Goal: Use online tool/utility: Use online tool/utility

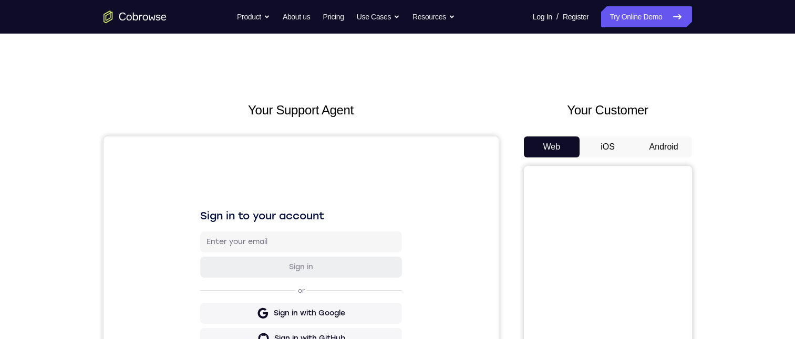
click at [662, 142] on button "Android" at bounding box center [663, 147] width 56 height 21
click at [668, 156] on button "Android" at bounding box center [663, 147] width 56 height 21
click at [668, 153] on button "Android" at bounding box center [663, 147] width 56 height 21
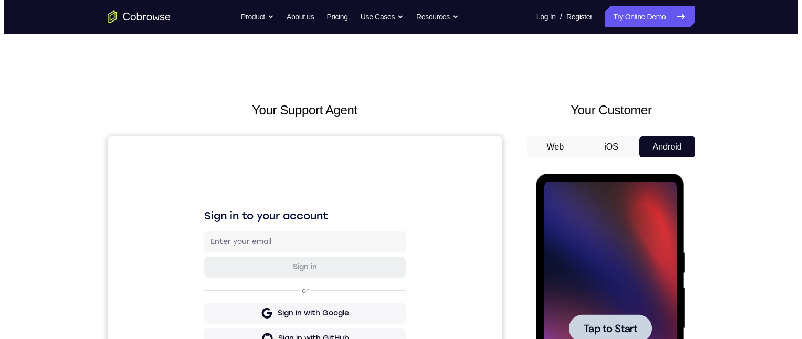
click at [579, 302] on div at bounding box center [610, 329] width 132 height 294
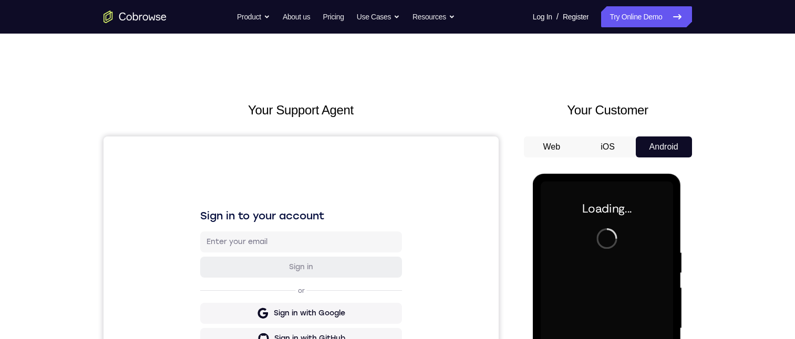
scroll to position [158, 0]
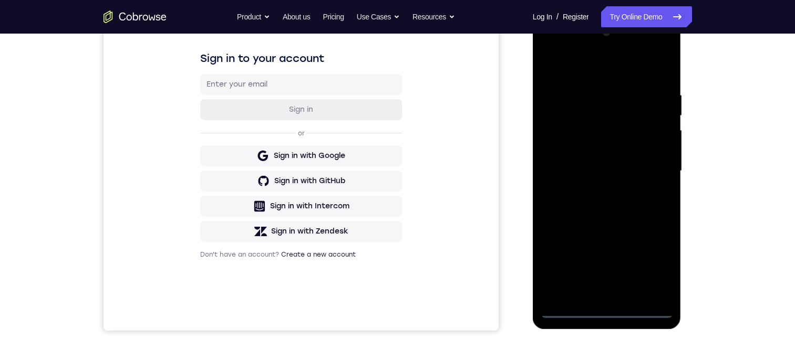
click at [606, 312] on div at bounding box center [606, 171] width 132 height 294
click at [657, 260] on div at bounding box center [606, 171] width 132 height 294
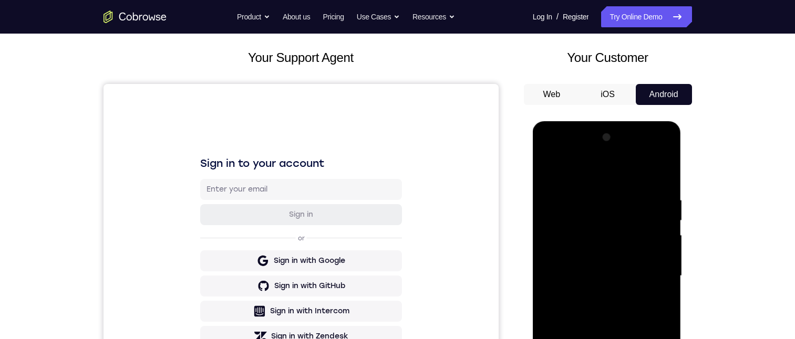
scroll to position [0, 0]
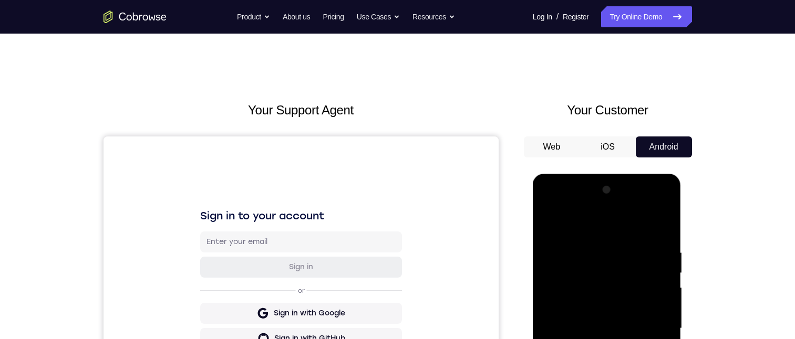
click at [574, 227] on div at bounding box center [606, 329] width 132 height 294
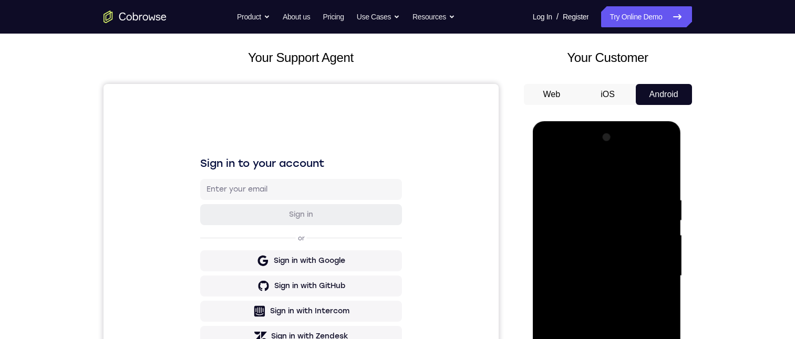
click at [653, 270] on div at bounding box center [606, 276] width 132 height 294
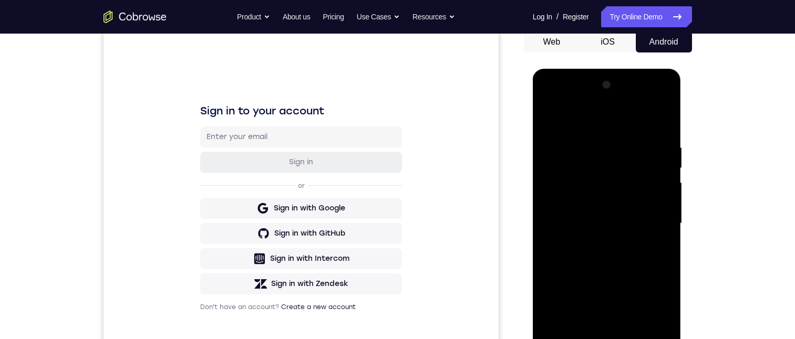
click at [594, 241] on div at bounding box center [606, 224] width 132 height 294
click at [590, 243] on div at bounding box center [606, 224] width 132 height 294
click at [592, 176] on div at bounding box center [606, 224] width 132 height 294
click at [592, 179] on div at bounding box center [606, 224] width 132 height 294
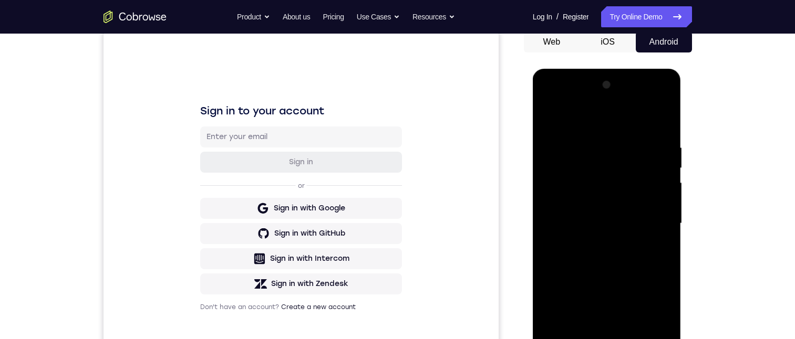
click at [621, 223] on div at bounding box center [606, 224] width 132 height 294
click at [624, 220] on div at bounding box center [606, 224] width 132 height 294
click at [620, 233] on div at bounding box center [606, 224] width 132 height 294
click at [634, 225] on div at bounding box center [606, 224] width 132 height 294
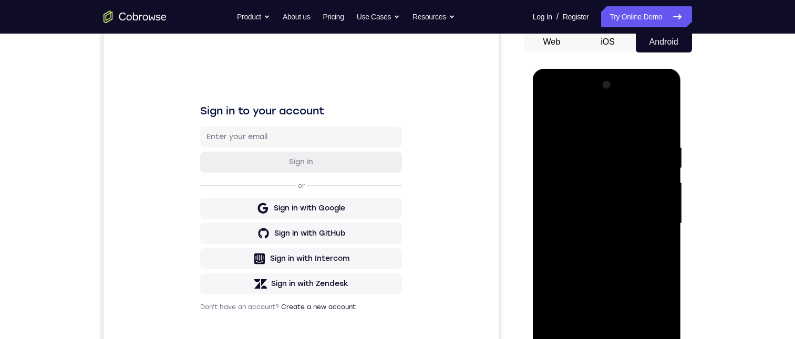
click at [641, 223] on div at bounding box center [606, 224] width 132 height 294
click at [642, 223] on div at bounding box center [606, 224] width 132 height 294
click at [644, 223] on div at bounding box center [606, 224] width 132 height 294
click at [520, 338] on div "Your Support Agent Your Customer Web iOS Android" at bounding box center [397, 190] width 588 height 388
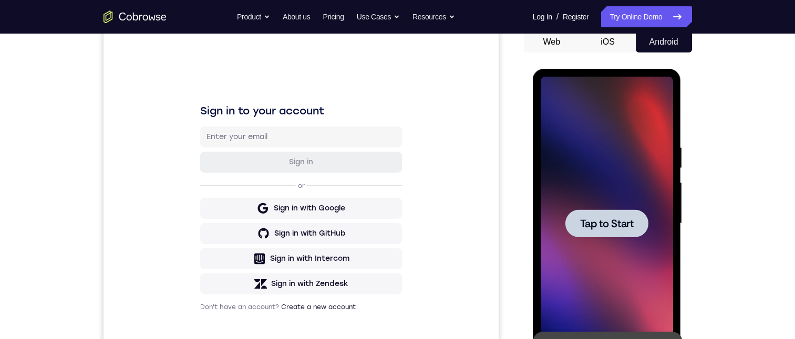
click at [613, 213] on div at bounding box center [606, 224] width 83 height 28
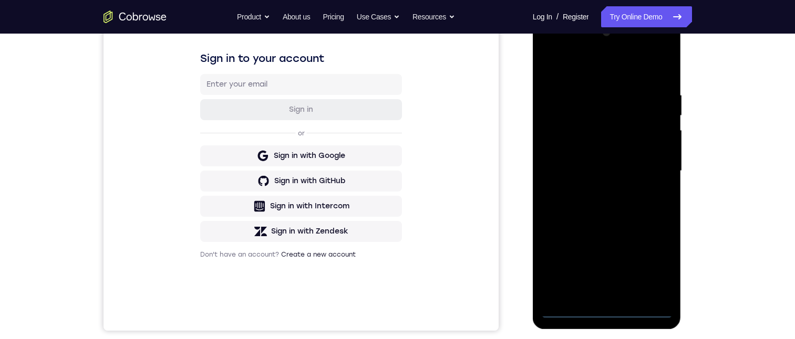
scroll to position [210, 0]
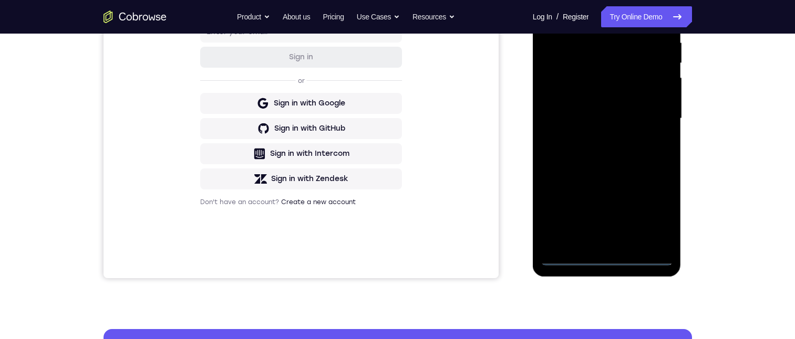
click at [609, 255] on div at bounding box center [606, 119] width 132 height 294
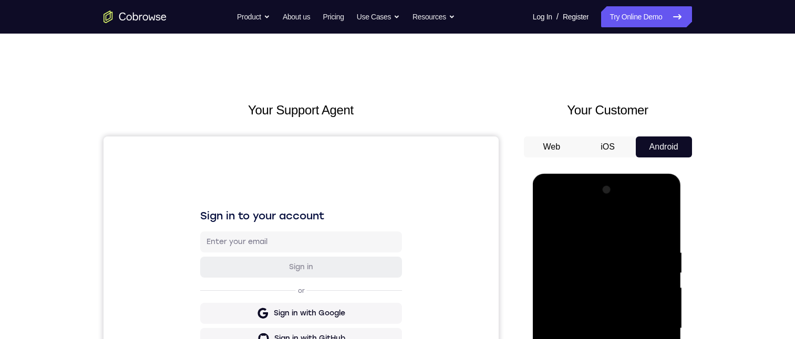
scroll to position [158, 0]
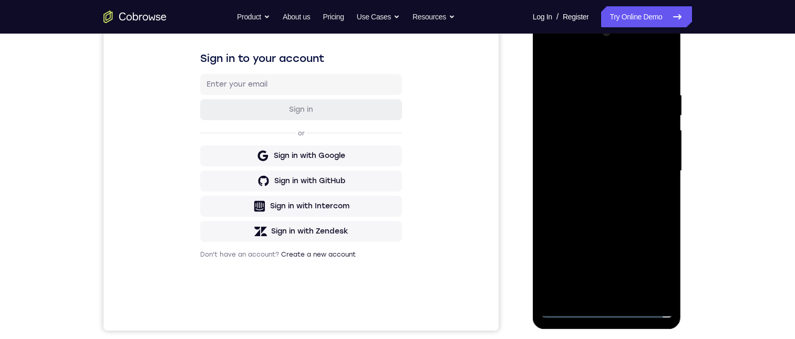
click at [653, 268] on div at bounding box center [606, 171] width 132 height 294
click at [652, 259] on div at bounding box center [606, 171] width 132 height 294
click at [651, 260] on div at bounding box center [606, 171] width 132 height 294
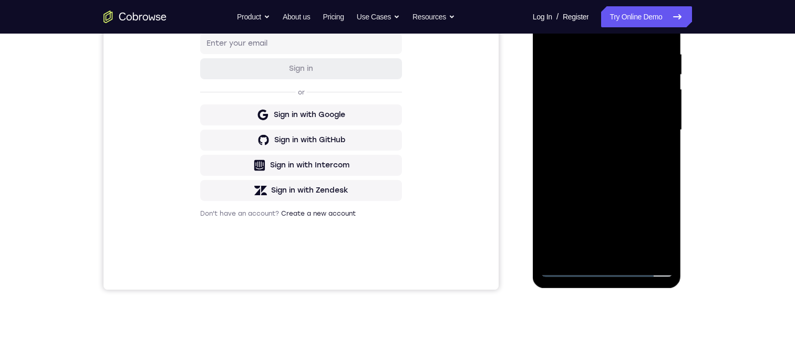
click at [618, 34] on div at bounding box center [606, 130] width 132 height 294
click at [587, 20] on div at bounding box center [606, 130] width 132 height 294
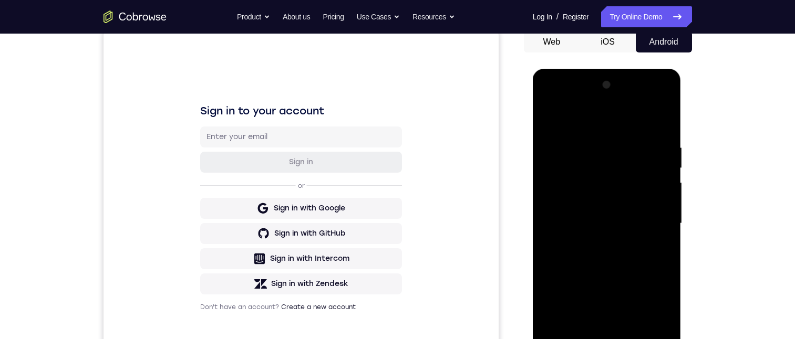
scroll to position [0, 0]
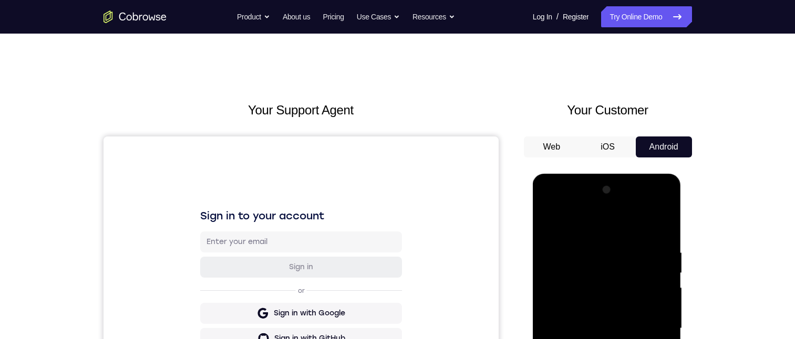
drag, startPoint x: 654, startPoint y: 331, endPoint x: 651, endPoint y: 318, distance: 13.5
click at [655, 331] on div at bounding box center [606, 329] width 132 height 294
click at [653, 322] on div at bounding box center [606, 329] width 132 height 294
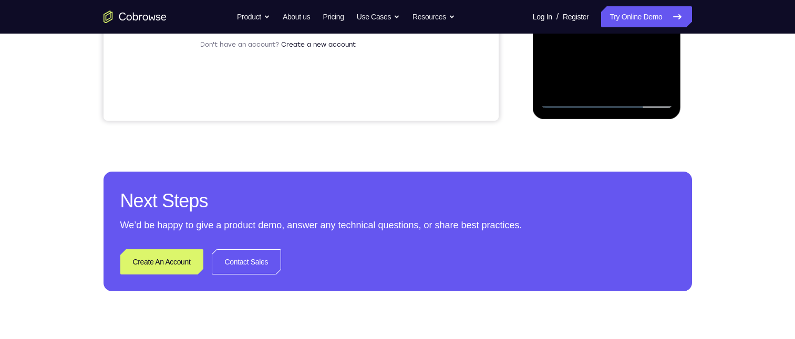
scroll to position [105, 0]
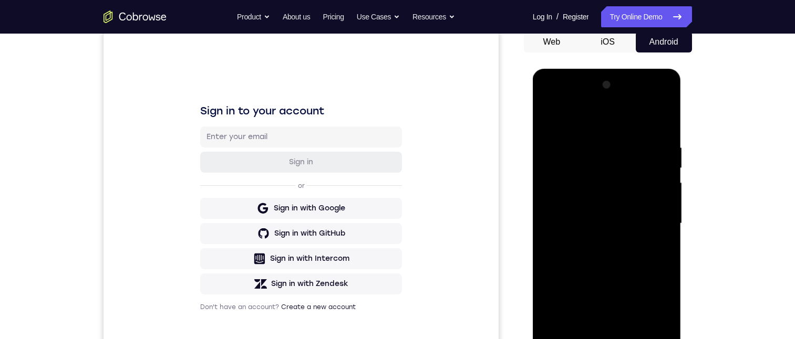
click at [595, 244] on div at bounding box center [606, 224] width 132 height 294
click at [594, 241] on div at bounding box center [606, 224] width 132 height 294
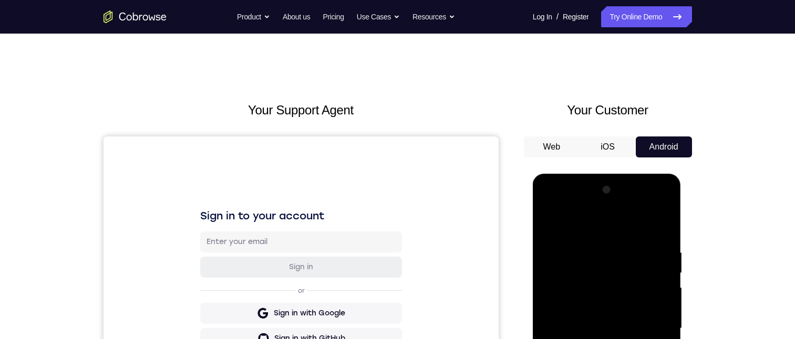
scroll to position [53, 0]
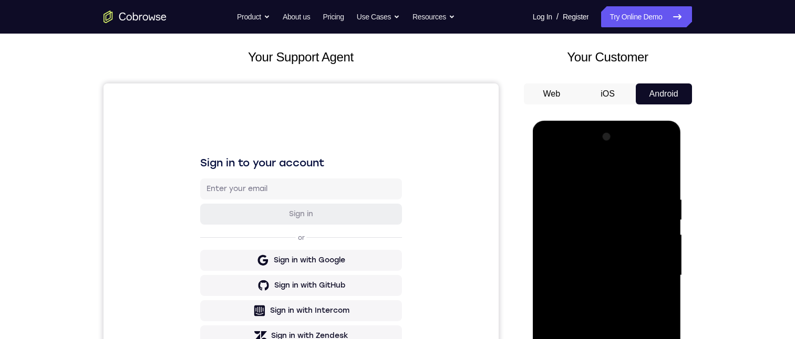
click at [580, 226] on div at bounding box center [606, 276] width 132 height 294
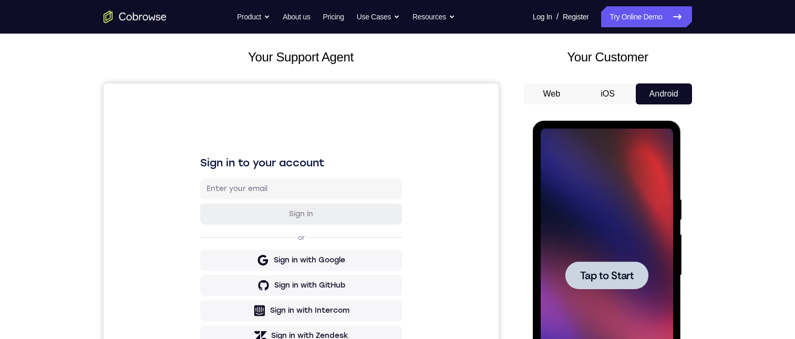
click at [593, 244] on div at bounding box center [606, 276] width 132 height 294
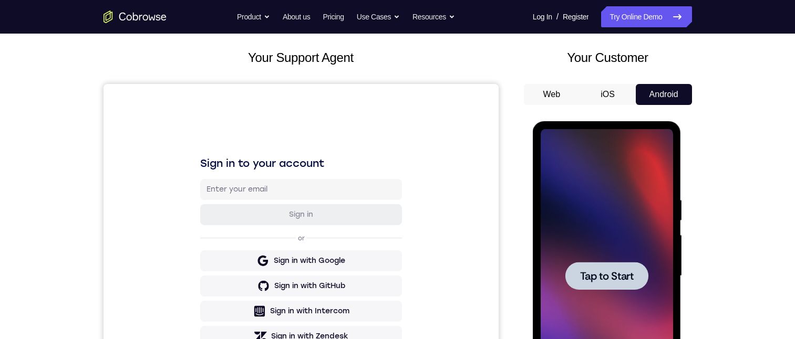
click at [612, 267] on div at bounding box center [606, 276] width 83 height 28
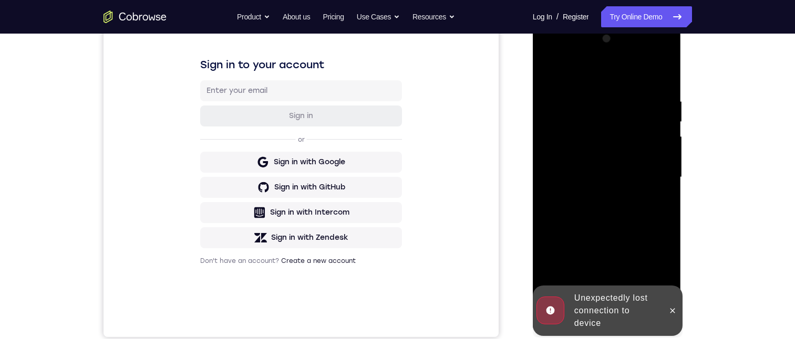
scroll to position [158, 0]
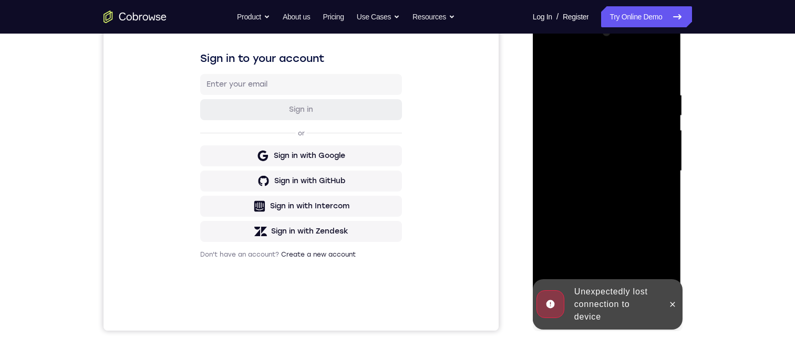
drag, startPoint x: 681, startPoint y: 309, endPoint x: 1217, endPoint y: 237, distance: 541.0
click at [681, 309] on div "Unexpectedly lost connection to device" at bounding box center [607, 304] width 150 height 50
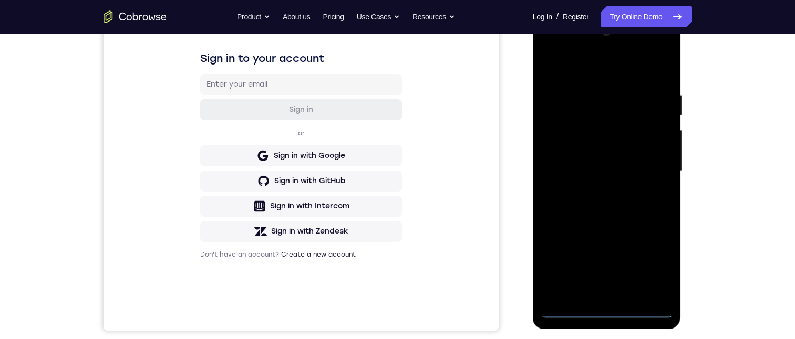
click at [613, 308] on div at bounding box center [606, 171] width 132 height 294
click at [605, 308] on div at bounding box center [606, 171] width 132 height 294
click at [611, 311] on div at bounding box center [606, 171] width 132 height 294
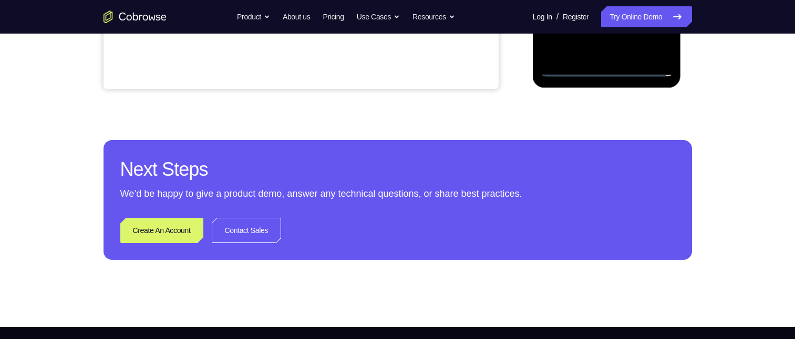
scroll to position [237, 0]
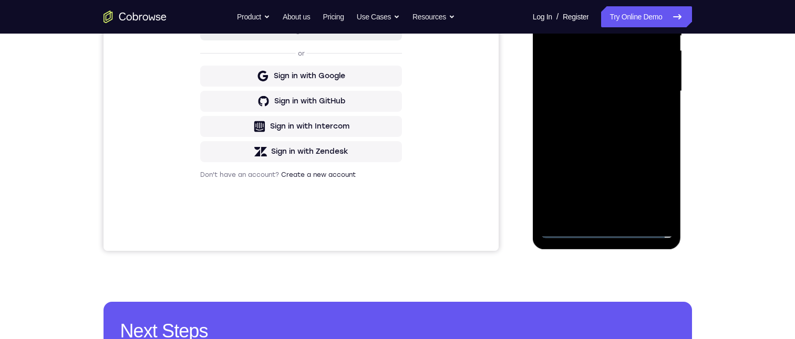
click at [649, 177] on div at bounding box center [606, 91] width 132 height 294
click at [656, 187] on div at bounding box center [606, 91] width 132 height 294
click at [653, 184] on div at bounding box center [606, 91] width 132 height 294
click at [593, 0] on div at bounding box center [606, 91] width 132 height 294
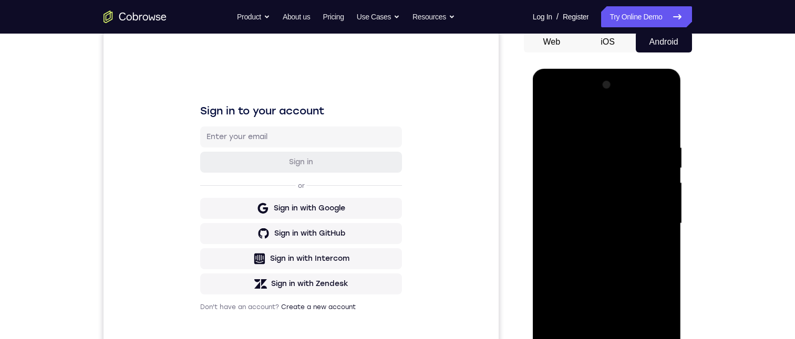
click at [650, 214] on div at bounding box center [606, 224] width 132 height 294
click at [598, 243] on div at bounding box center [606, 224] width 132 height 294
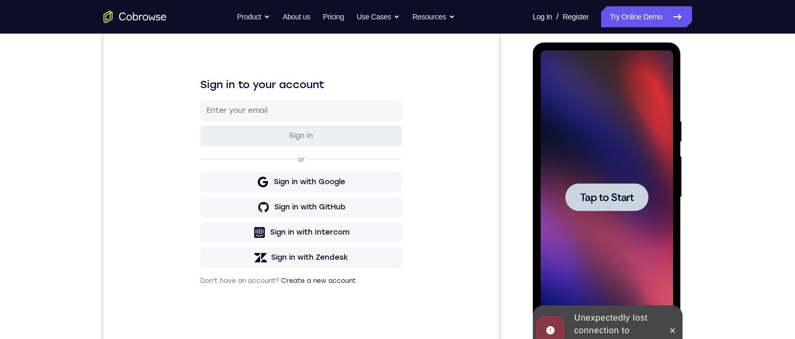
scroll to position [0, 0]
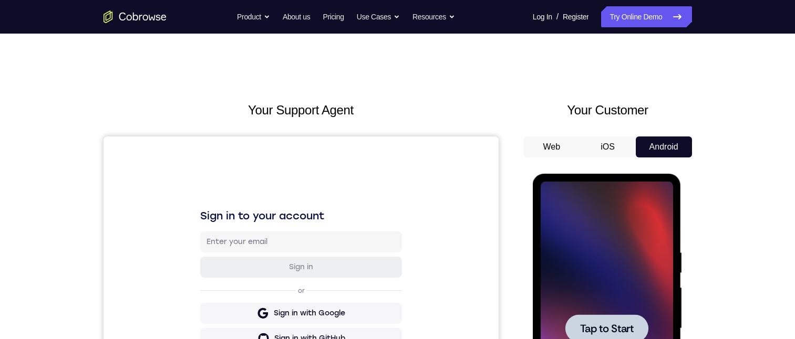
click at [629, 215] on div at bounding box center [606, 329] width 132 height 294
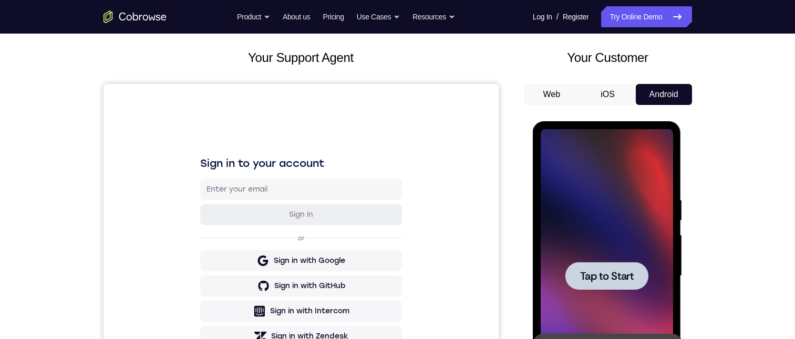
click at [592, 239] on div at bounding box center [606, 276] width 132 height 294
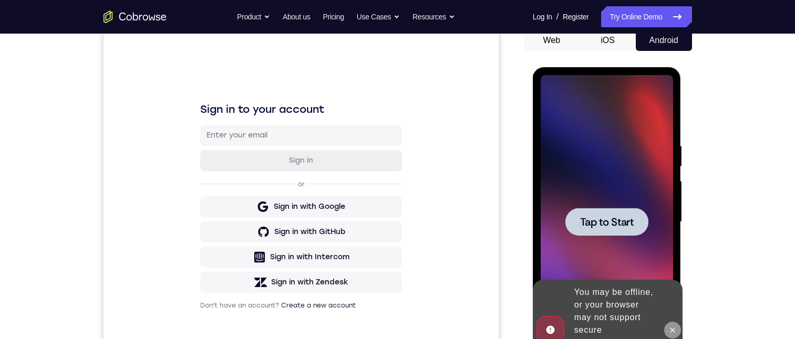
click at [675, 330] on button at bounding box center [672, 330] width 17 height 17
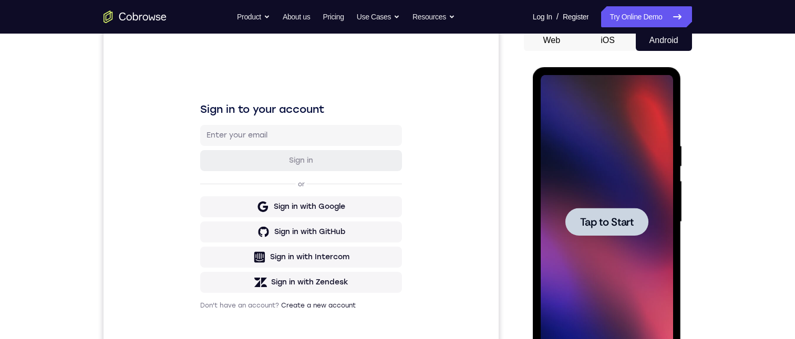
scroll to position [158, 0]
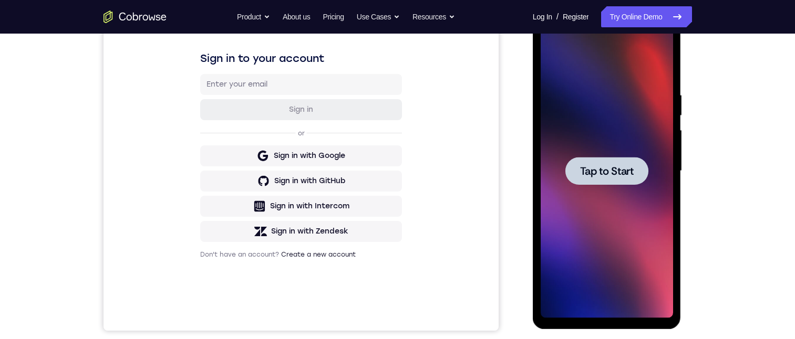
click at [610, 149] on div at bounding box center [606, 171] width 132 height 294
click at [605, 176] on span "Tap to Start" at bounding box center [607, 171] width 54 height 11
drag, startPoint x: 605, startPoint y: 177, endPoint x: 1215, endPoint y: 40, distance: 625.5
click at [605, 176] on span "Tap to Start" at bounding box center [607, 171] width 54 height 11
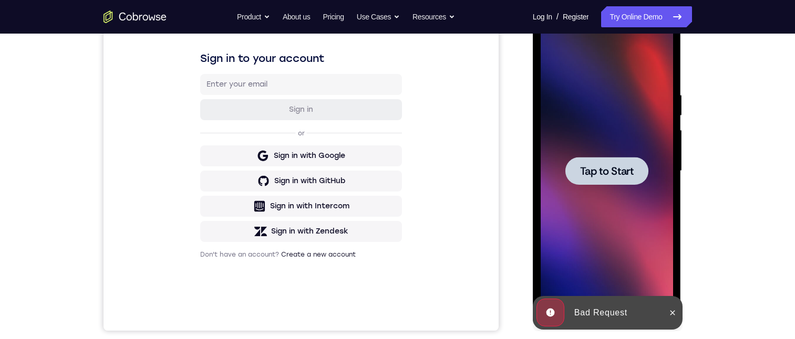
click at [622, 203] on div at bounding box center [606, 171] width 132 height 294
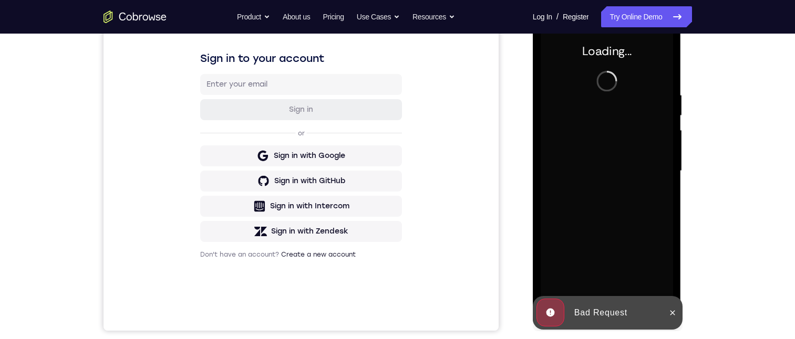
click at [671, 310] on icon at bounding box center [672, 313] width 8 height 8
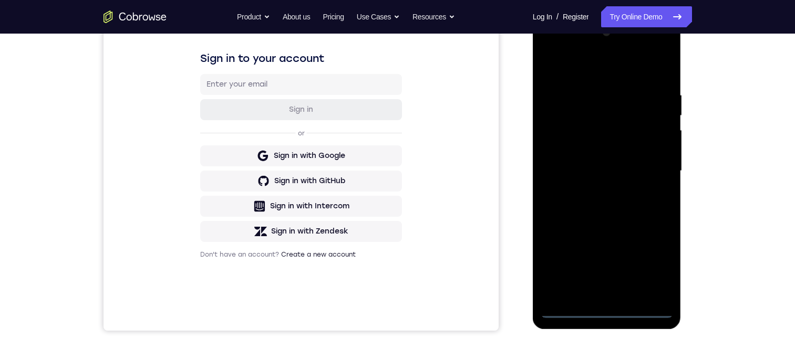
click at [611, 311] on div at bounding box center [606, 171] width 132 height 294
click at [656, 258] on div at bounding box center [606, 171] width 132 height 294
click at [571, 70] on div at bounding box center [606, 171] width 132 height 294
click at [657, 172] on div at bounding box center [606, 171] width 132 height 294
click at [597, 189] on div at bounding box center [606, 171] width 132 height 294
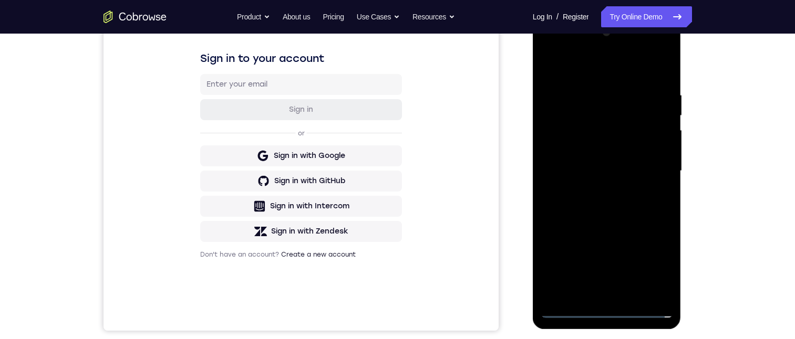
click at [588, 185] on div at bounding box center [606, 171] width 132 height 294
click at [563, 123] on div at bounding box center [606, 171] width 132 height 294
click at [593, 170] on div at bounding box center [606, 171] width 132 height 294
click at [603, 204] on div at bounding box center [606, 171] width 132 height 294
click at [633, 216] on div at bounding box center [606, 171] width 132 height 294
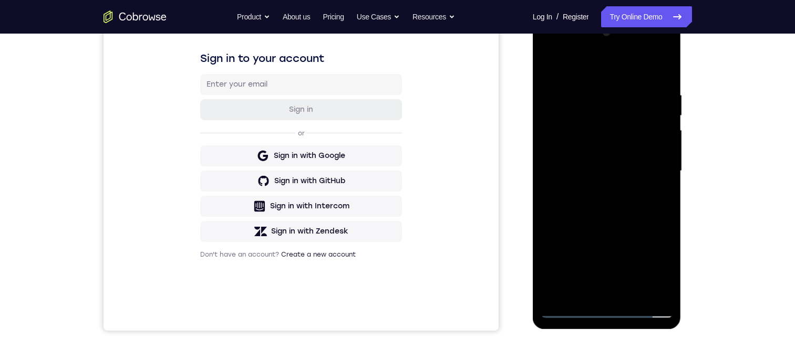
click at [668, 283] on div at bounding box center [606, 171] width 132 height 294
drag, startPoint x: 596, startPoint y: 95, endPoint x: 1215, endPoint y: 295, distance: 651.3
click at [596, 95] on div at bounding box center [606, 171] width 132 height 294
click at [649, 103] on div at bounding box center [606, 171] width 132 height 294
click at [657, 71] on div at bounding box center [606, 171] width 132 height 294
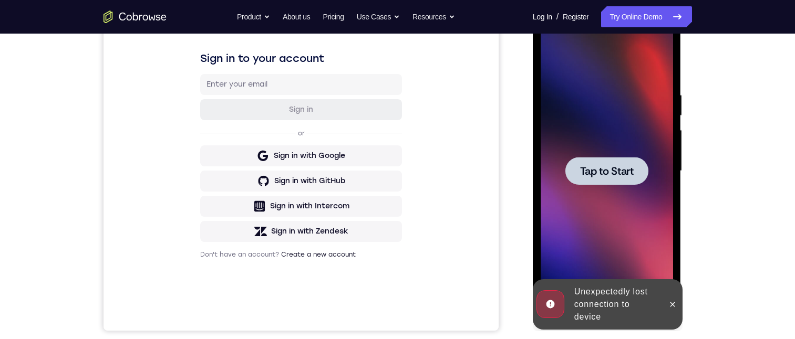
click at [645, 193] on div at bounding box center [606, 171] width 132 height 294
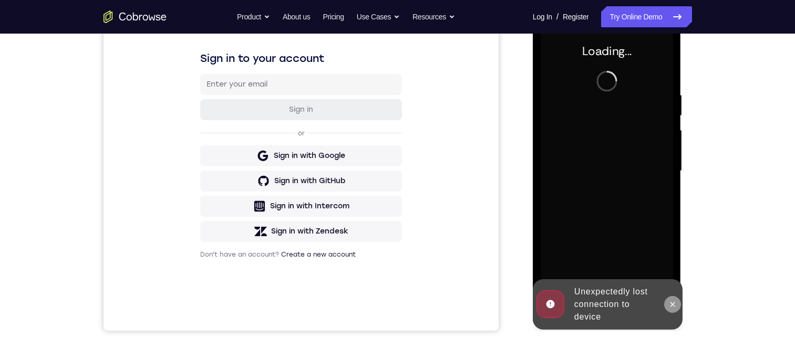
click at [671, 304] on icon at bounding box center [672, 304] width 8 height 8
